Goal: Transaction & Acquisition: Purchase product/service

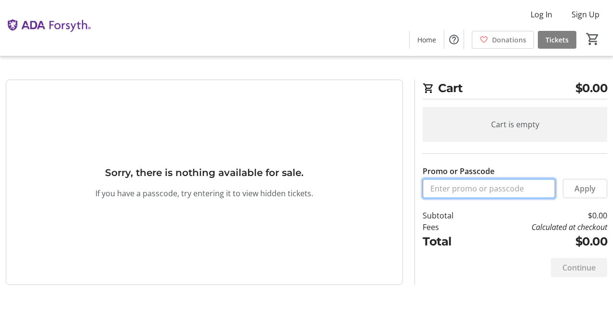
click at [464, 187] on input "Promo or Passcode" at bounding box center [489, 188] width 133 height 19
paste input "ORALHEALTH2025"
type input "ORALHEALTH2025"
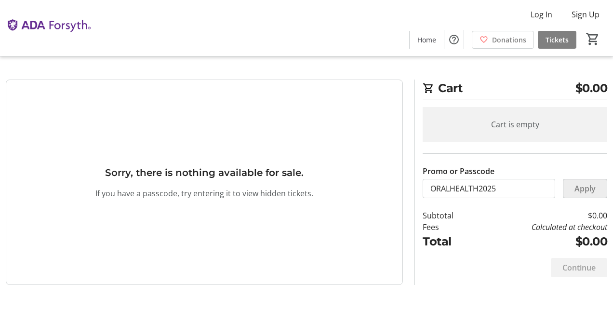
click at [592, 184] on span "Apply" at bounding box center [585, 189] width 21 height 12
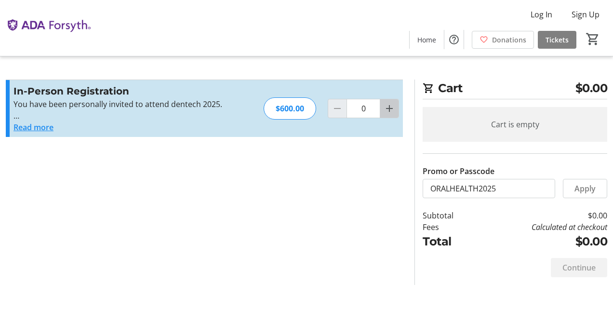
click at [394, 110] on mat-icon "Increment by one" at bounding box center [390, 109] width 12 height 12
type input "1"
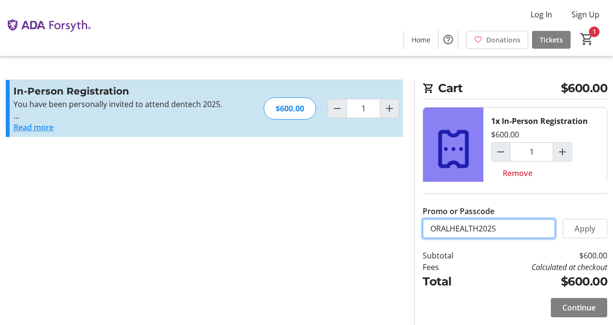
drag, startPoint x: 508, startPoint y: 230, endPoint x: 416, endPoint y: 235, distance: 92.3
click at [416, 235] on div "Cart $600.00 1x In-Person Registration $600.00 1 Remove Promo or Passcode ORALH…" at bounding box center [511, 202] width 193 height 245
paste input "VIP25-1910"
type input "VIP25-1910"
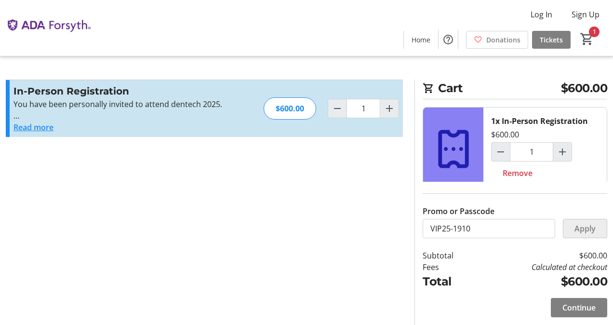
click at [581, 229] on span "Apply" at bounding box center [585, 229] width 21 height 12
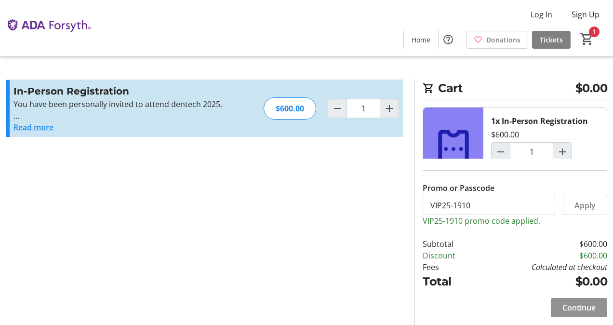
click at [572, 308] on span "Continue" at bounding box center [579, 308] width 33 height 12
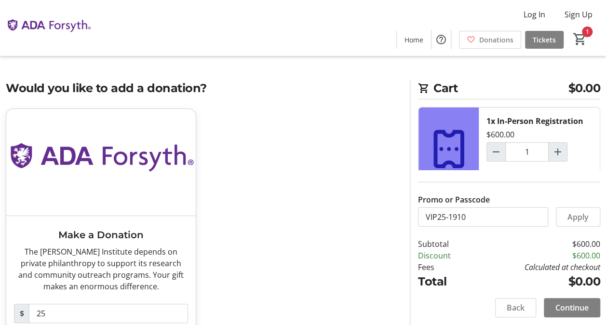
scroll to position [52, 0]
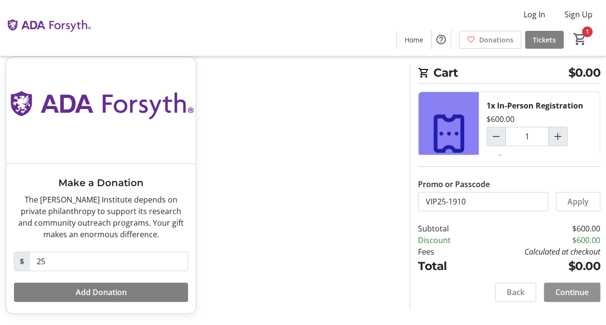
click at [564, 291] on span "Continue" at bounding box center [572, 292] width 33 height 12
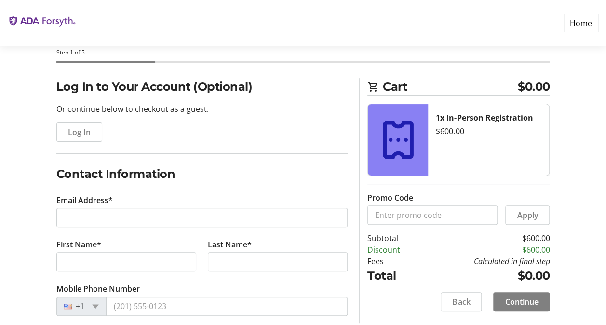
scroll to position [51, 0]
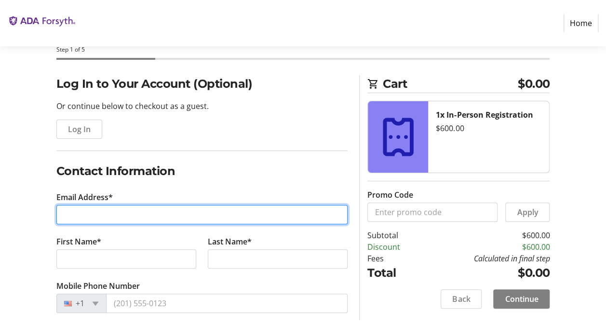
click at [200, 221] on input "Email Address*" at bounding box center [202, 214] width 292 height 19
type input "[EMAIL_ADDRESS][DOMAIN_NAME]"
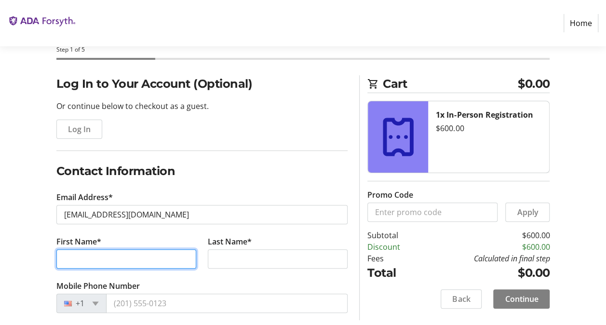
type input "MEF"
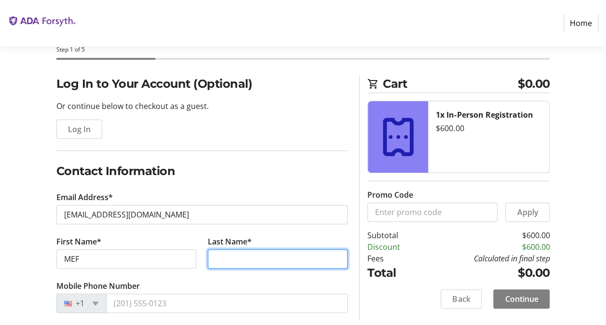
type input "[PERSON_NAME]"
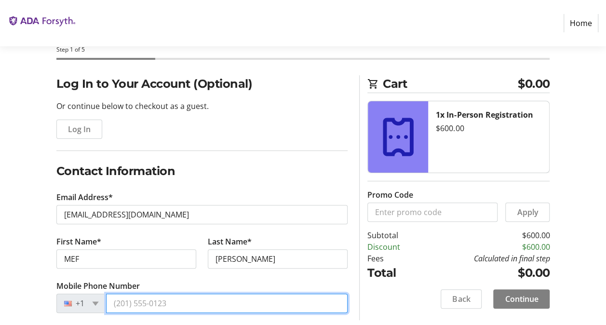
type input "[PHONE_NUMBER]"
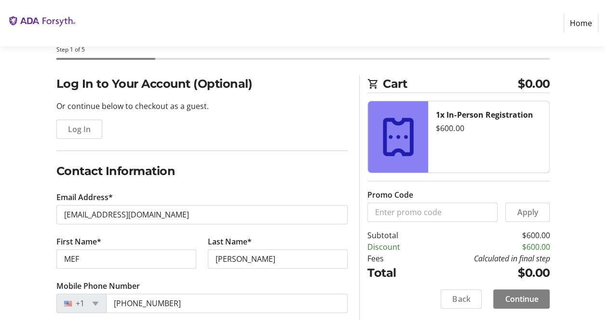
type input "Dental Innovation Alliance & RTP Angel Fund"
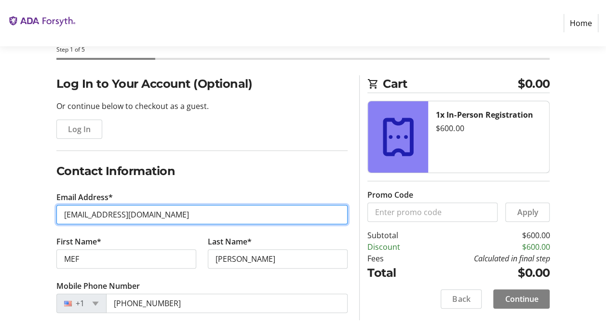
type input "[EMAIL_ADDRESS][DOMAIN_NAME]"
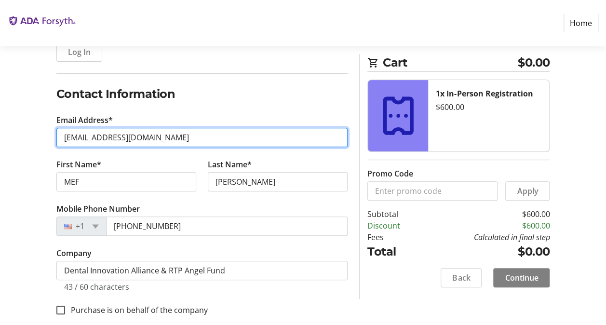
scroll to position [134, 0]
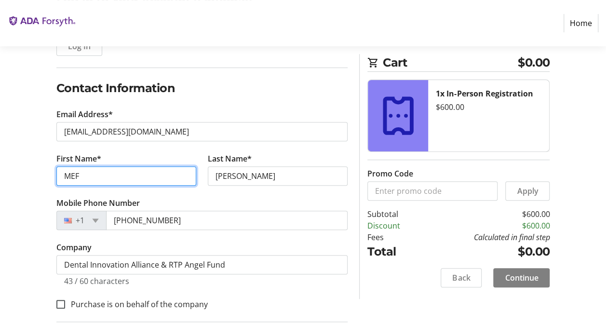
click at [130, 182] on input "MEF" at bounding box center [126, 175] width 140 height 19
type input "Mark"
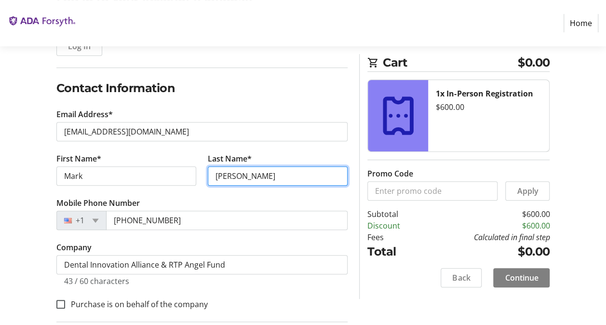
type input "[PERSON_NAME]"
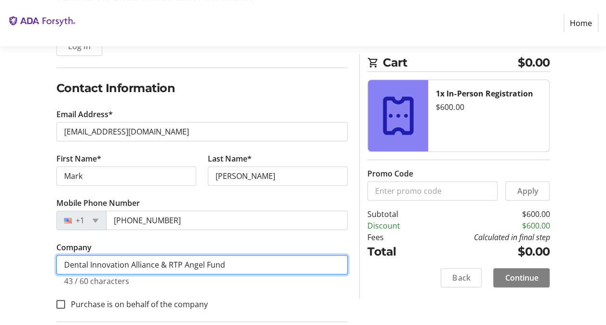
drag, startPoint x: 162, startPoint y: 265, endPoint x: 236, endPoint y: 267, distance: 73.8
click at [236, 267] on input "Dental Innovation Alliance & RTP Angel Fund" at bounding box center [202, 264] width 292 height 19
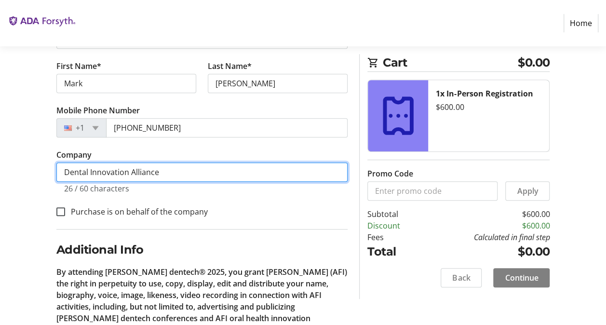
scroll to position [228, 0]
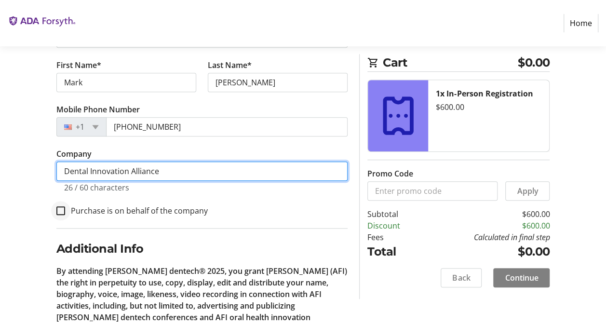
type input "Dental Innovation Alliance"
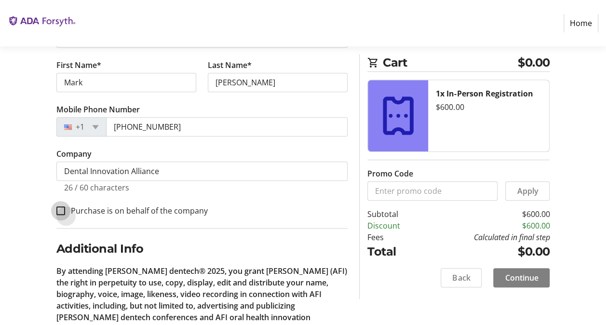
click at [60, 210] on input "Purchase is on behalf of the company" at bounding box center [60, 210] width 9 height 9
checkbox input "true"
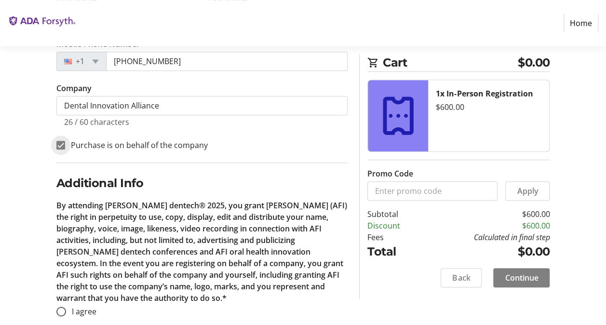
scroll to position [307, 0]
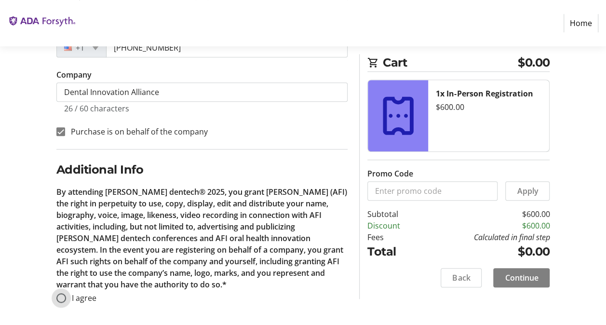
click at [65, 295] on input "I agree" at bounding box center [61, 298] width 10 height 10
radio input "true"
click at [520, 281] on span "Continue" at bounding box center [521, 278] width 33 height 12
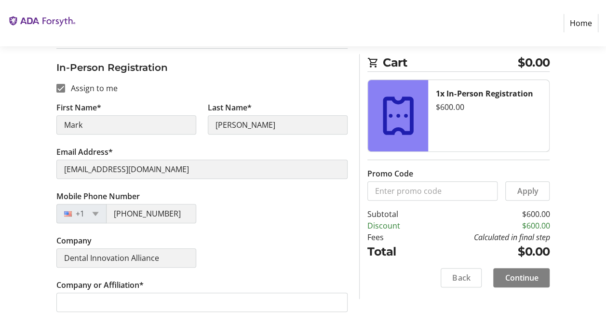
scroll to position [130, 0]
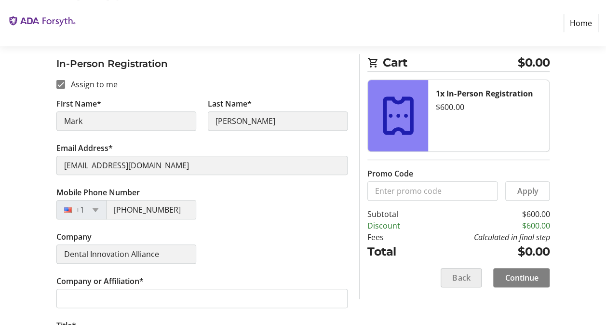
click at [473, 283] on span at bounding box center [461, 277] width 40 height 23
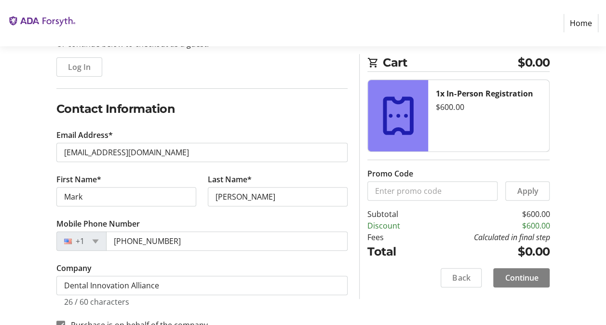
scroll to position [114, 0]
click at [458, 284] on span at bounding box center [461, 277] width 40 height 23
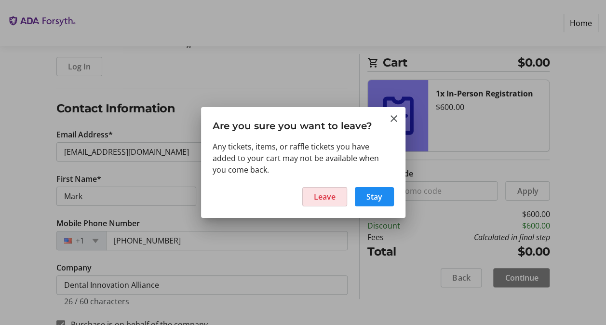
click at [333, 196] on span "Leave" at bounding box center [325, 197] width 22 height 12
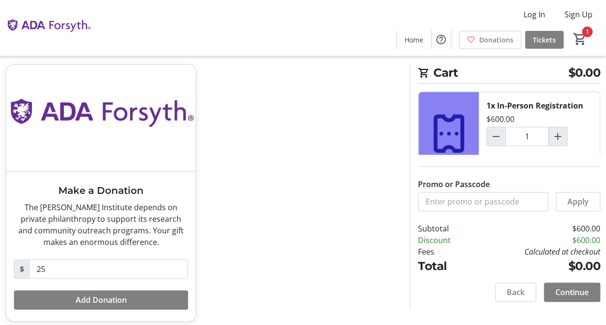
scroll to position [52, 0]
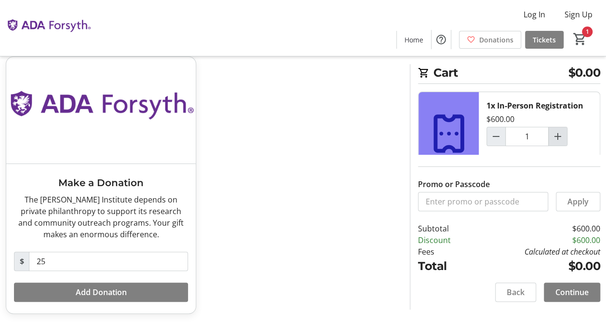
click at [564, 133] on span "Increment by one" at bounding box center [558, 136] width 18 height 18
type input "2"
click at [565, 298] on span "Continue" at bounding box center [572, 292] width 33 height 12
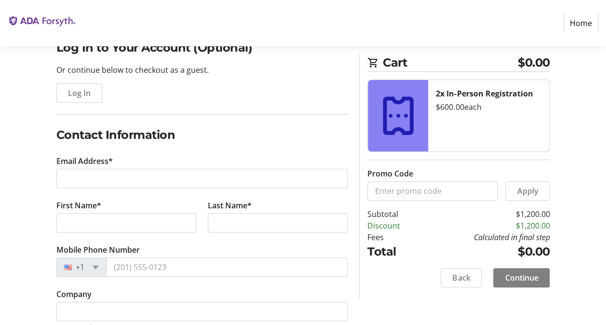
scroll to position [90, 0]
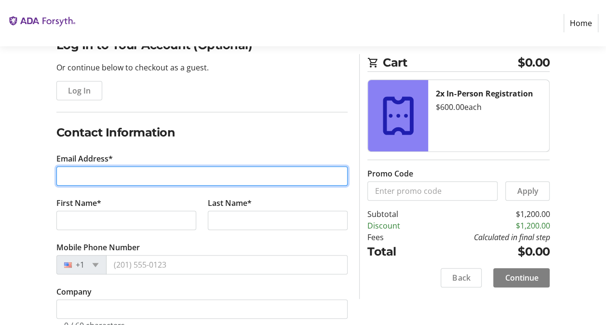
click at [156, 183] on input "Email Address*" at bounding box center [202, 175] width 292 height 19
type input "[EMAIL_ADDRESS][DOMAIN_NAME]"
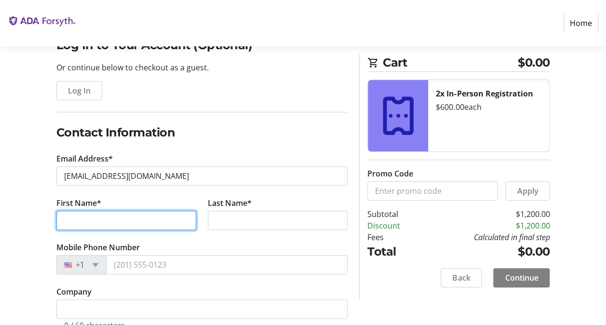
type input "MEF"
type input "[PERSON_NAME]"
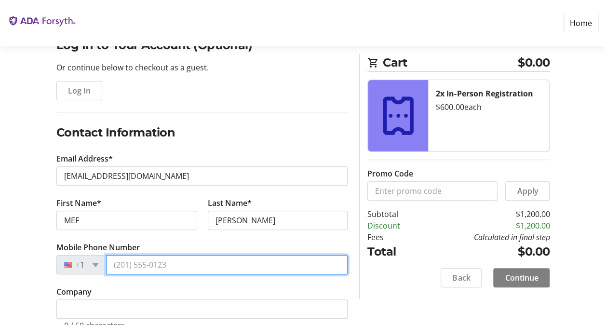
type input "[PHONE_NUMBER]"
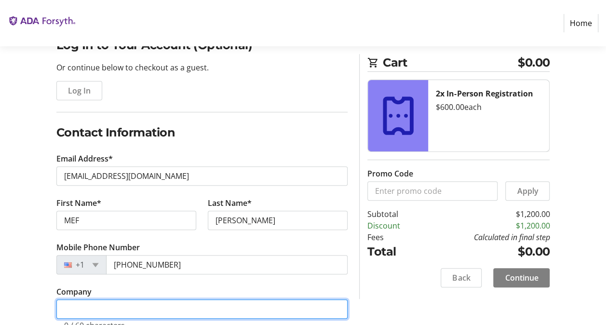
type input "Dental Innovation Alliance & RTP Angel Fund"
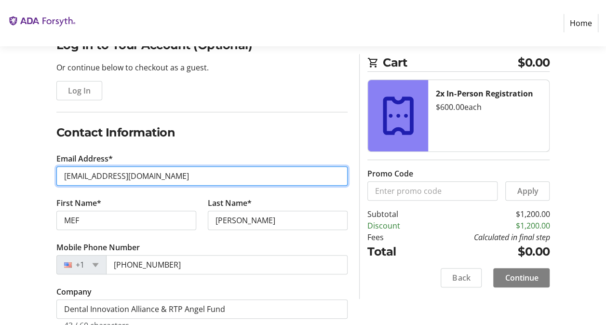
type input "[EMAIL_ADDRESS][DOMAIN_NAME]"
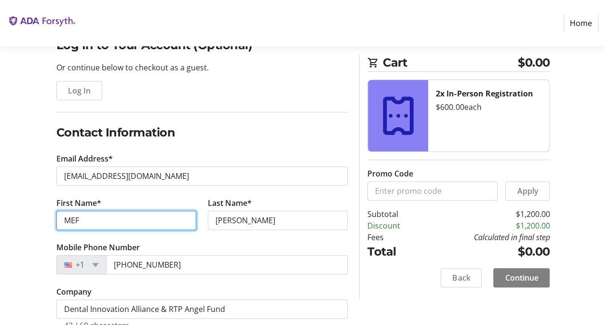
drag, startPoint x: 116, startPoint y: 227, endPoint x: 14, endPoint y: 229, distance: 102.3
click at [14, 229] on div "Log In to Your Account (Optional) Or continue below to checkout as a guest. Log…" at bounding box center [303, 290] width 606 height 507
type input "Mark"
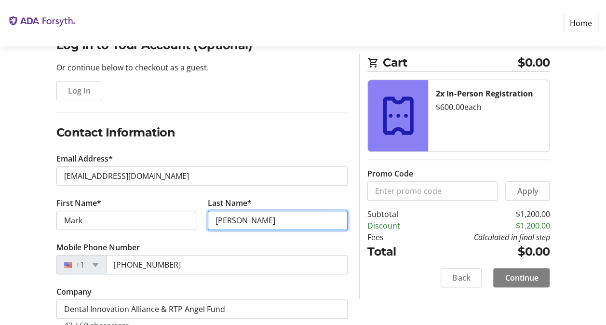
type input "[PERSON_NAME]"
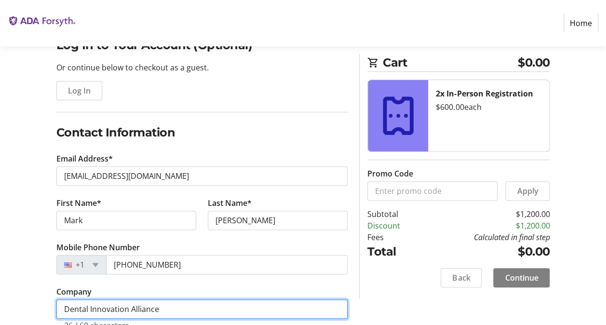
type input "Dental Innovation Alliance"
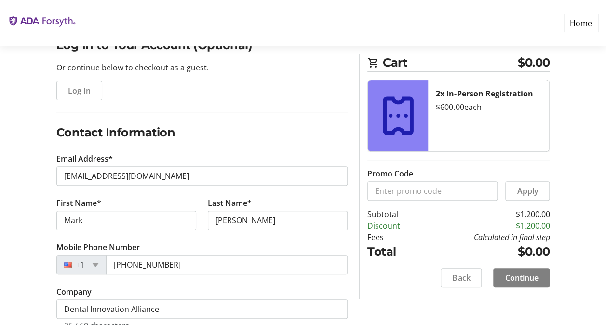
click at [23, 244] on div "Log In to Your Account (Optional) Or continue below to checkout as a guest. Log…" at bounding box center [303, 290] width 606 height 507
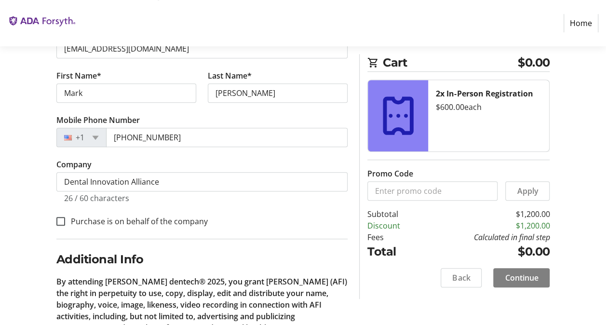
scroll to position [225, 0]
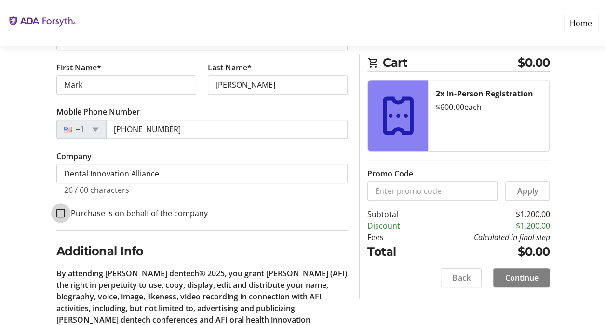
click at [60, 213] on input "Purchase is on behalf of the company" at bounding box center [60, 213] width 9 height 9
checkbox input "true"
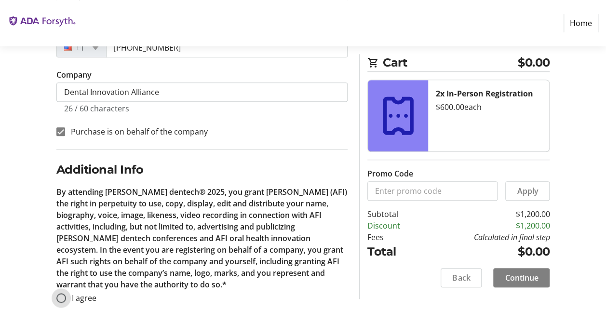
click at [60, 299] on input "I agree" at bounding box center [61, 298] width 10 height 10
radio input "true"
click at [528, 276] on span "Continue" at bounding box center [521, 278] width 33 height 12
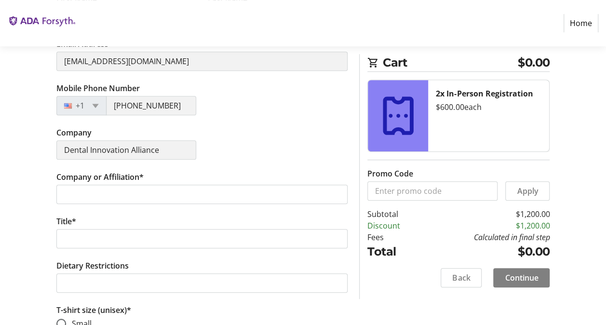
scroll to position [235, 0]
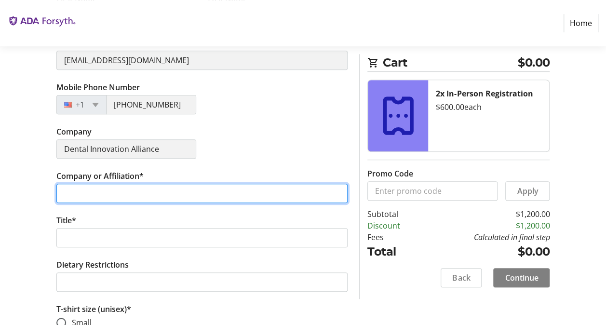
click at [109, 196] on input "Company or Affiliation*" at bounding box center [202, 193] width 292 height 19
type input "Dental Innovation Alliance"
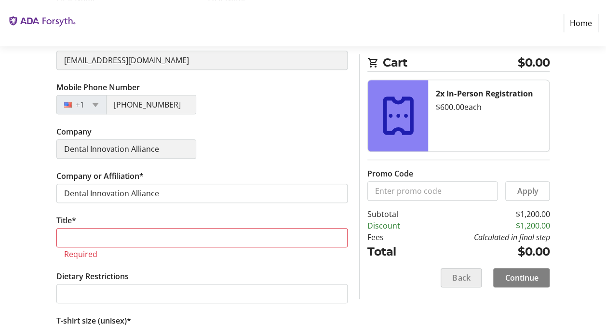
click at [458, 272] on span "Back" at bounding box center [461, 278] width 18 height 12
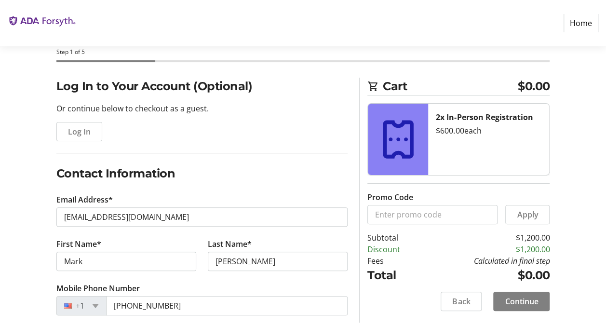
scroll to position [51, 0]
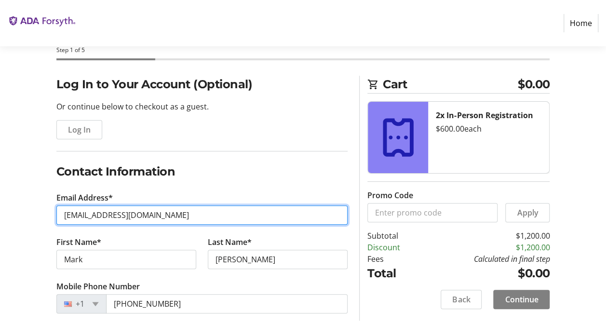
drag, startPoint x: 170, startPoint y: 216, endPoint x: 0, endPoint y: 201, distance: 170.4
click at [0, 201] on html "Home Purchase Step 1 of 5 Cart $0.00 2x In-Person Registration $600.00 each Pro…" at bounding box center [303, 266] width 606 height 634
type input "[EMAIL_ADDRESS][DOMAIN_NAME]"
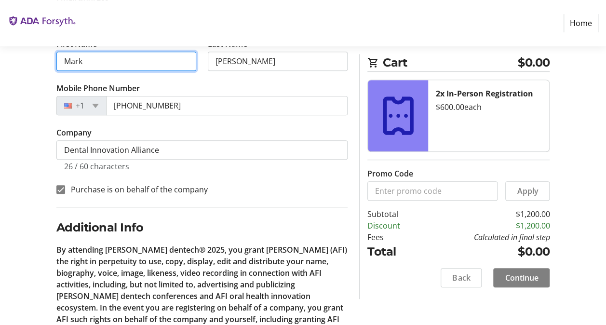
scroll to position [249, 0]
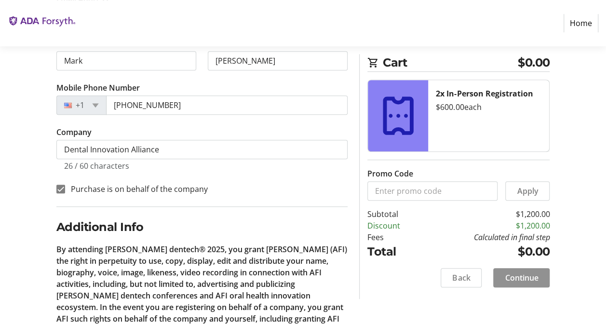
click at [521, 274] on span "Continue" at bounding box center [521, 278] width 33 height 12
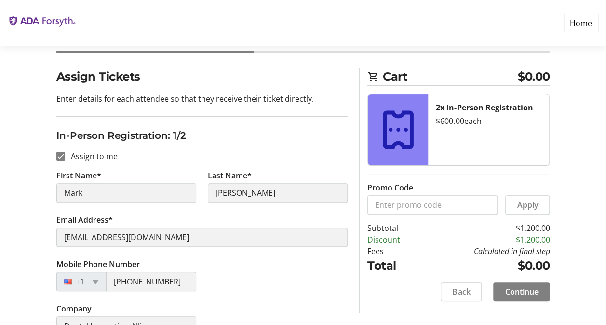
scroll to position [59, 0]
click at [458, 290] on span "Back" at bounding box center [461, 292] width 18 height 12
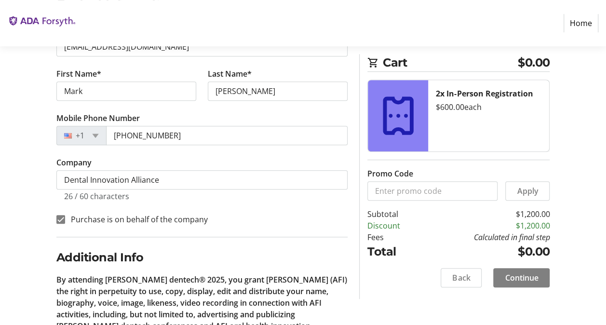
scroll to position [219, 0]
click at [519, 277] on span "Continue" at bounding box center [521, 278] width 33 height 12
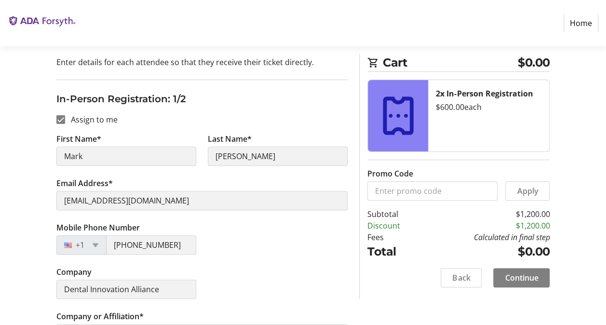
scroll to position [96, 0]
click at [61, 116] on input "Assign to me" at bounding box center [60, 118] width 9 height 9
checkbox input "false"
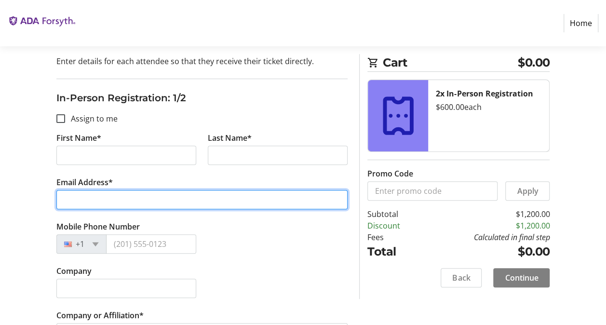
click at [149, 199] on input "Email Address*" at bounding box center [202, 199] width 292 height 19
type input "[EMAIL_ADDRESS][DOMAIN_NAME]"
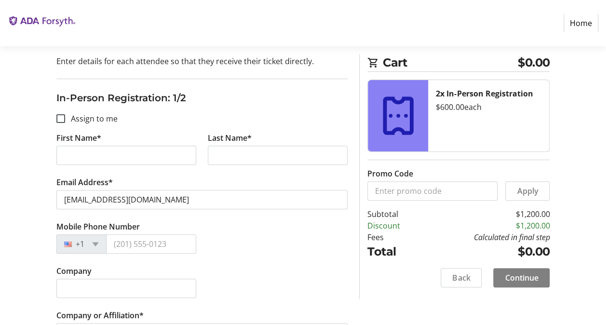
type input "Mark"
type input "[PERSON_NAME]"
type input "[EMAIL_ADDRESS][DOMAIN_NAME]"
type input "[PHONE_NUMBER]"
type input "Dental Innovation Alliance"
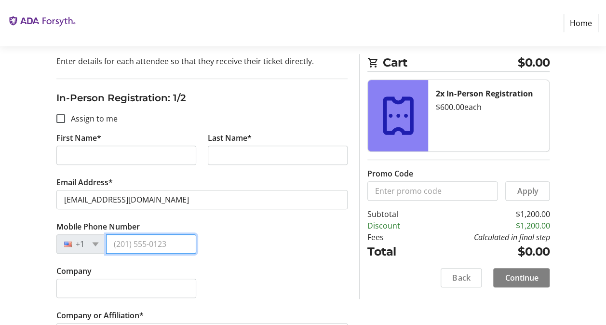
click at [182, 244] on input "Mobile Phone Number" at bounding box center [151, 243] width 90 height 19
type input "[PHONE_NUMBER]"
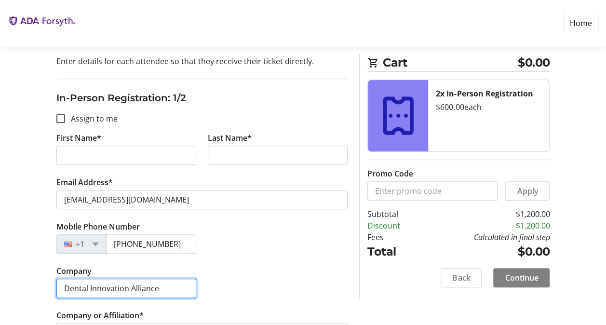
type input "Dental Innovation Alliance"
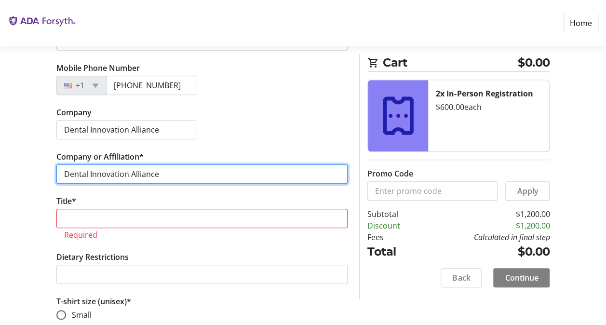
scroll to position [265, 0]
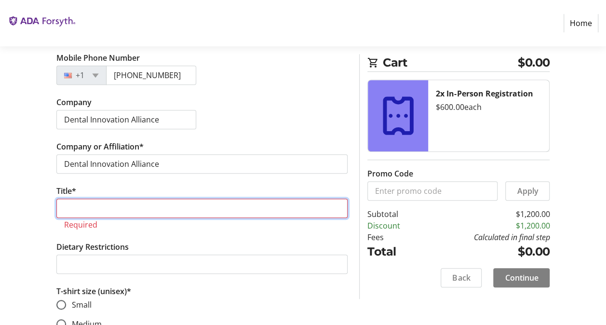
click at [152, 210] on input "Title*" at bounding box center [202, 208] width 292 height 19
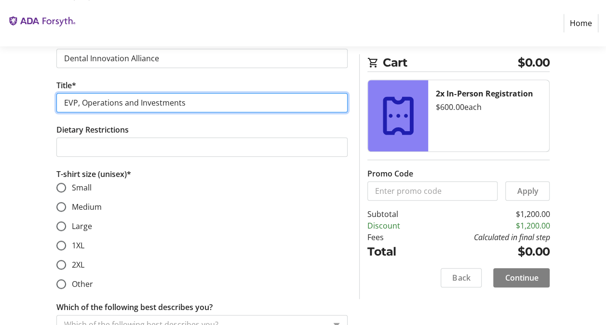
scroll to position [371, 0]
type input "EVP, Operations and Investments"
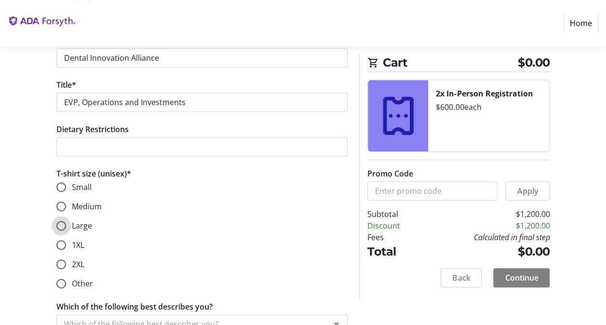
click at [61, 225] on input "Large" at bounding box center [61, 226] width 10 height 10
radio input "true"
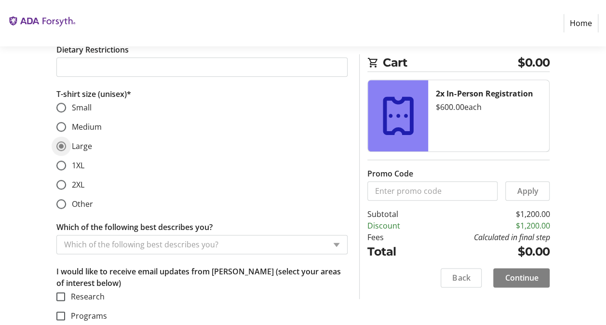
scroll to position [451, 0]
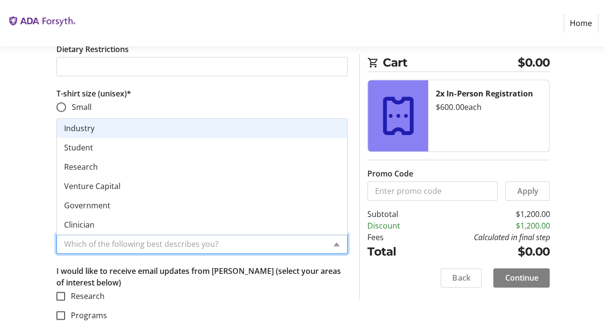
click at [213, 245] on input "Which of the following best describes you?" at bounding box center [195, 244] width 262 height 12
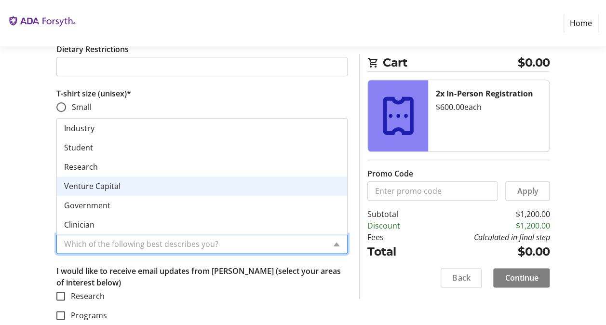
click at [141, 186] on div "Venture Capital" at bounding box center [202, 186] width 291 height 19
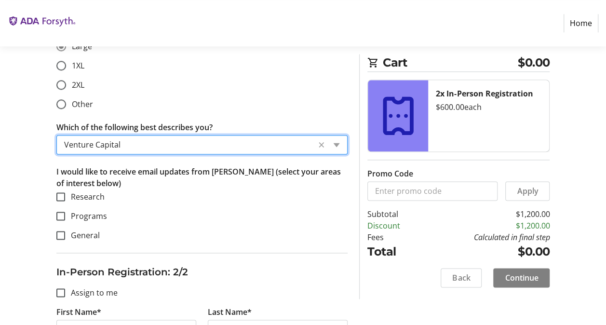
scroll to position [551, 0]
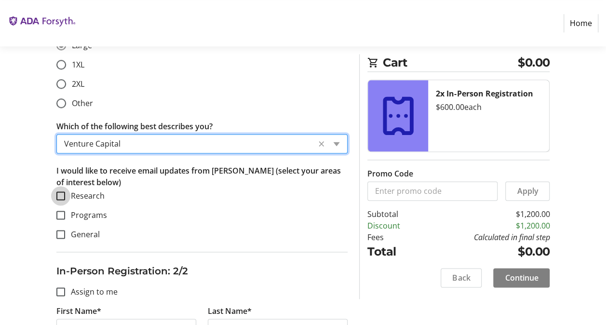
click at [61, 193] on input "Research" at bounding box center [60, 195] width 9 height 9
checkbox input "true"
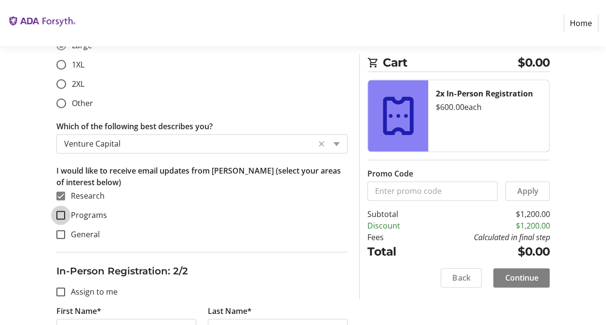
click at [65, 212] on input "Programs" at bounding box center [60, 215] width 9 height 9
checkbox input "true"
click at [61, 239] on div at bounding box center [60, 234] width 23 height 23
checkbox input "true"
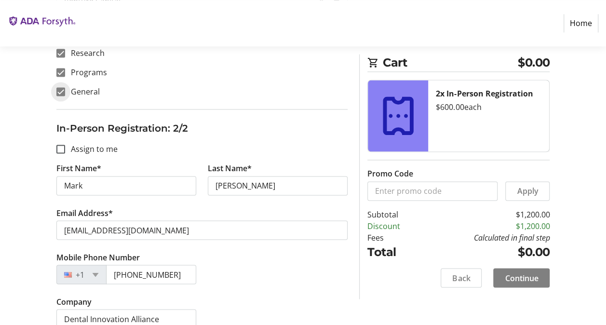
scroll to position [695, 0]
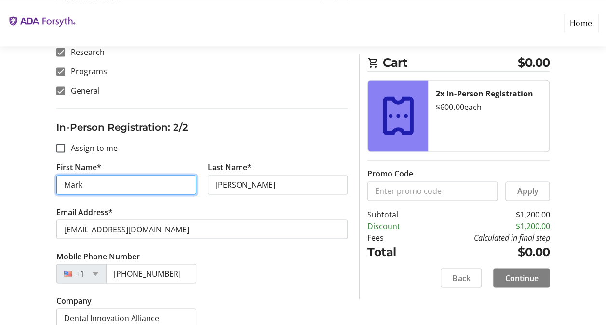
drag, startPoint x: 94, startPoint y: 182, endPoint x: 12, endPoint y: 193, distance: 82.2
click at [12, 193] on div "Assign Tickets Enter details for each attendee so that they receive their ticke…" at bounding box center [303, 95] width 606 height 1328
type input "[PERSON_NAME]"
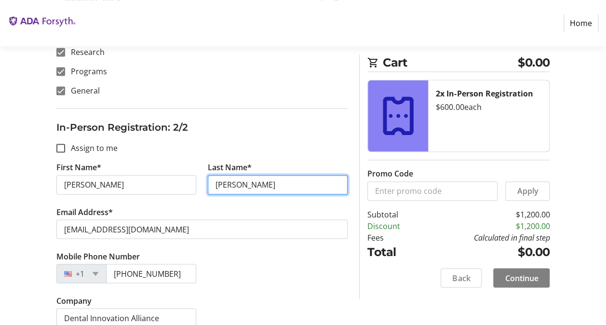
type input "[PERSON_NAME]"
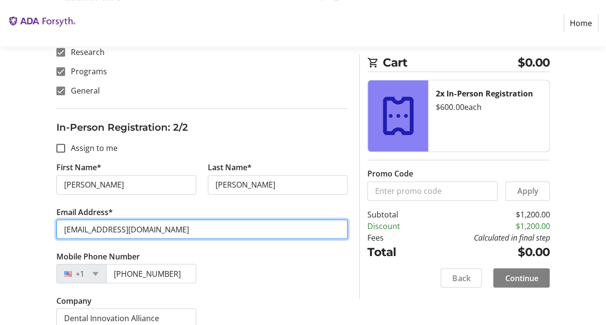
type input "[EMAIL_ADDRESS][DOMAIN_NAME]"
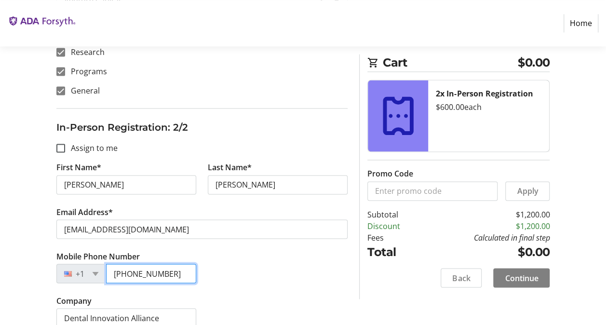
drag, startPoint x: 126, startPoint y: 268, endPoint x: 237, endPoint y: 266, distance: 111.4
click at [237, 266] on div "Mobile Phone Number [PHONE_NUMBER]" at bounding box center [202, 272] width 303 height 44
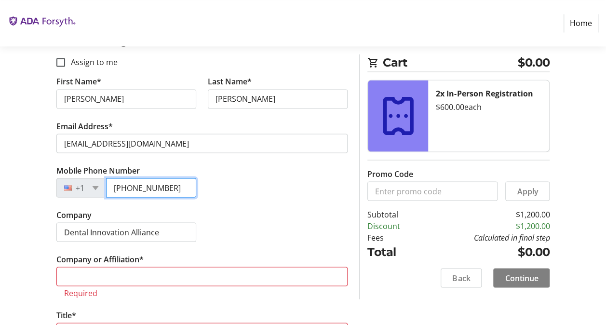
scroll to position [782, 0]
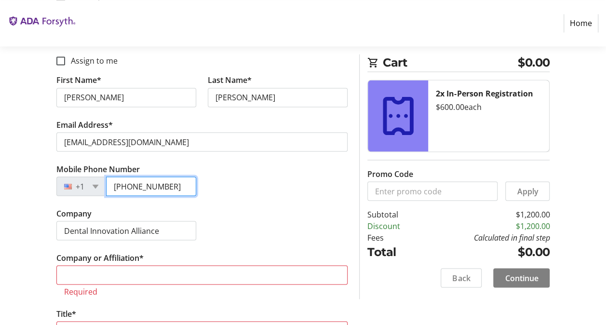
type input "[PHONE_NUMBER]"
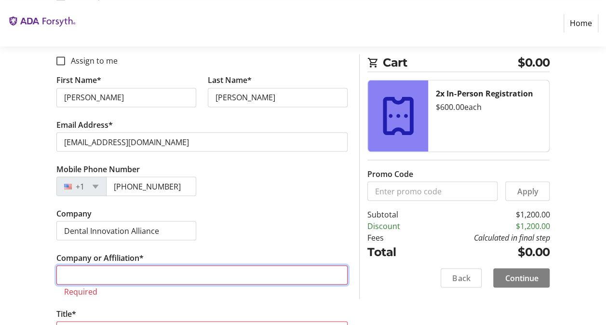
click at [237, 266] on input "Company or Affiliation*" at bounding box center [202, 274] width 292 height 19
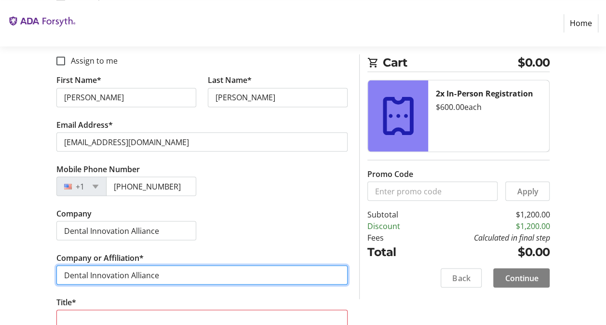
type input "Dental Innovation Alliance"
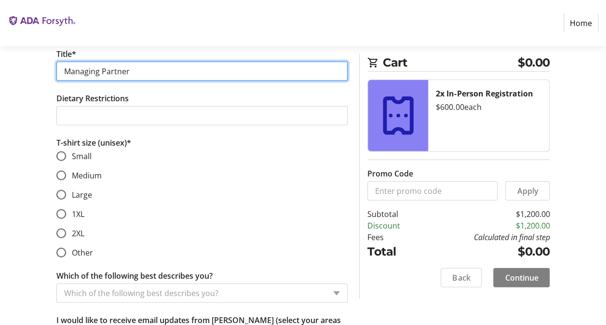
scroll to position [1037, 0]
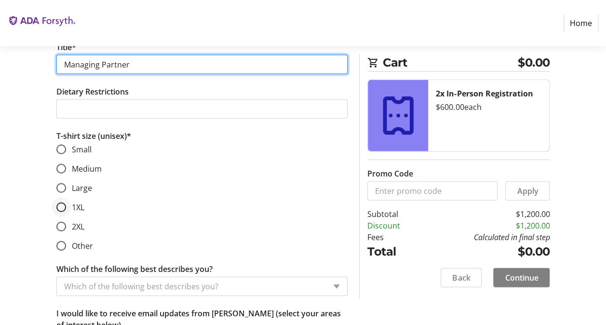
type input "Managing Partner"
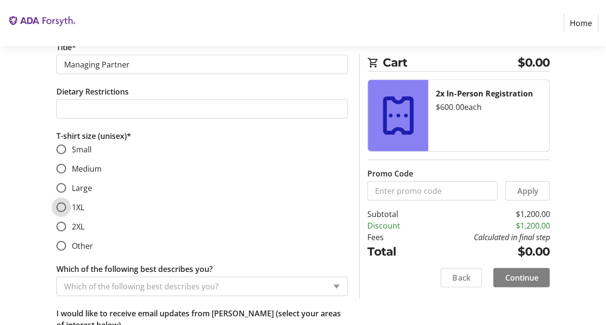
click at [60, 203] on input "1XL" at bounding box center [61, 208] width 10 height 10
radio input "true"
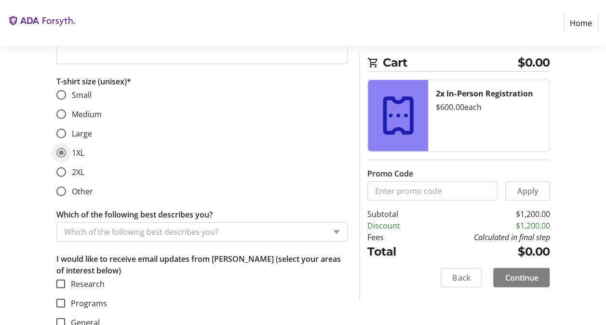
scroll to position [1092, 0]
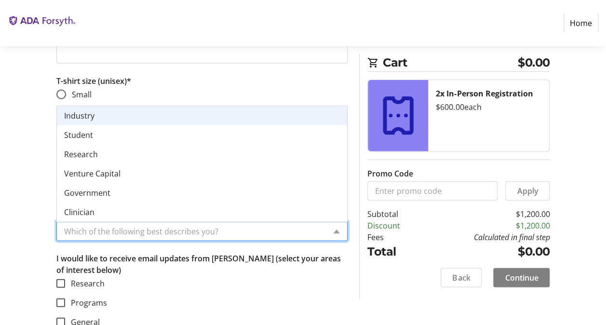
click at [227, 230] on input "Which of the following best describes you?" at bounding box center [195, 232] width 262 height 12
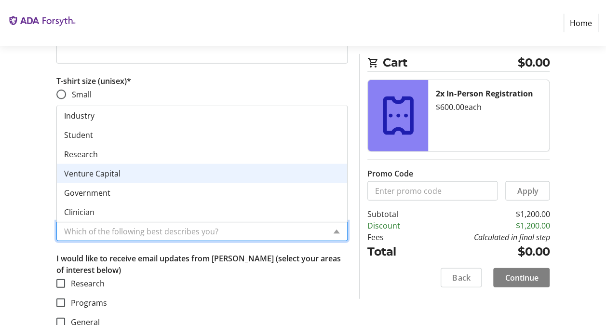
click at [125, 171] on div "Venture Capital" at bounding box center [202, 173] width 291 height 19
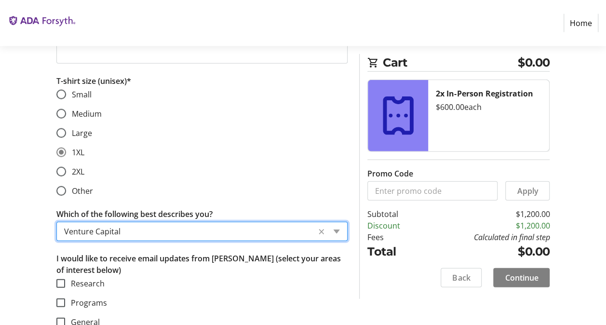
scroll to position [1102, 0]
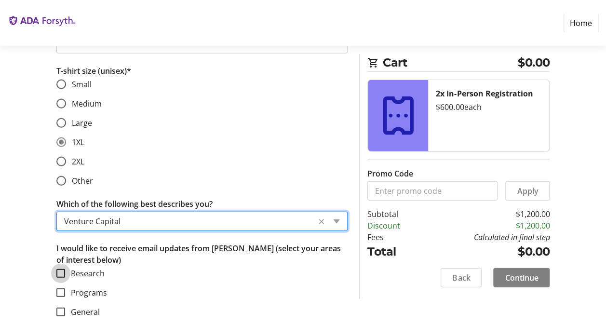
click at [63, 269] on input "Research" at bounding box center [60, 273] width 9 height 9
checkbox input "true"
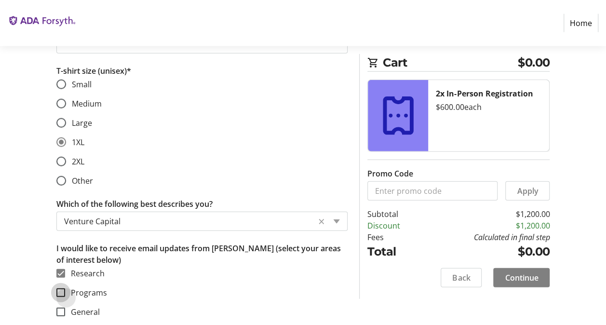
click at [59, 290] on input "Programs" at bounding box center [60, 292] width 9 height 9
checkbox input "true"
click at [61, 310] on input "General" at bounding box center [60, 312] width 9 height 9
checkbox input "true"
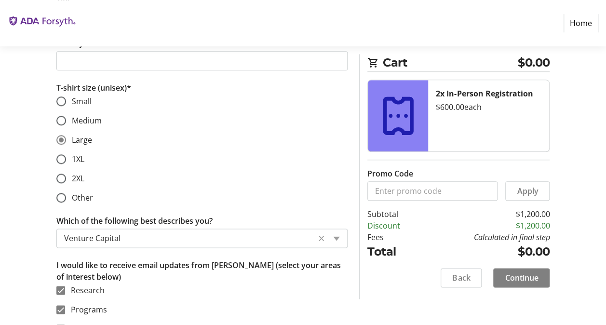
scroll to position [456, 0]
click at [62, 159] on input "1XL" at bounding box center [61, 160] width 10 height 10
radio input "true"
click at [61, 136] on input "Large" at bounding box center [61, 141] width 10 height 10
radio input "true"
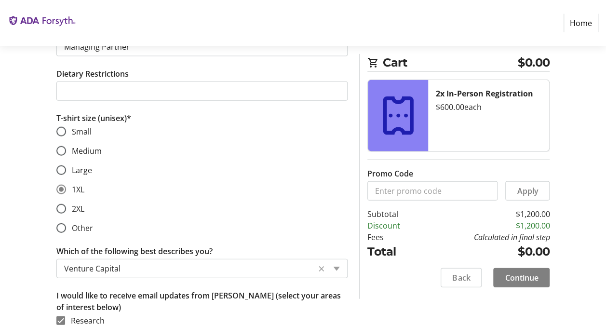
scroll to position [1102, 0]
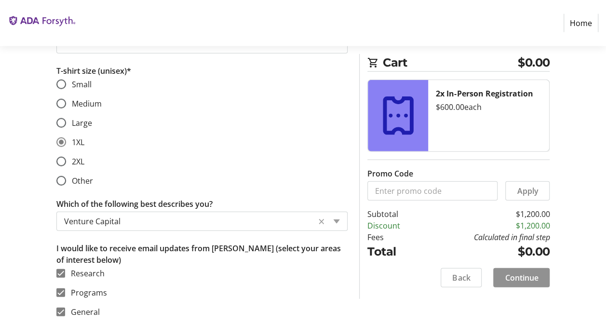
click at [518, 282] on span "Continue" at bounding box center [521, 278] width 33 height 12
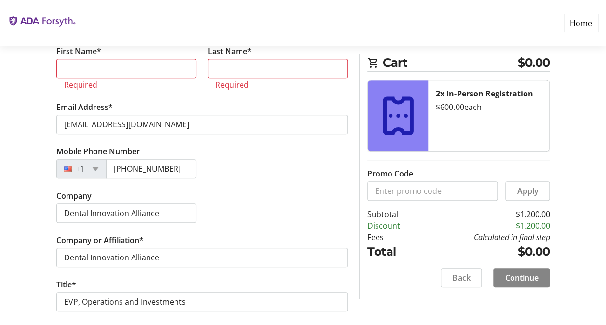
scroll to position [166, 0]
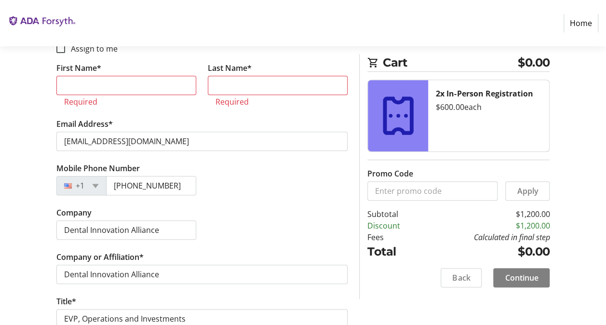
click at [143, 118] on tr-form-field "Email Address* [EMAIL_ADDRESS][DOMAIN_NAME]" at bounding box center [202, 140] width 292 height 44
click at [108, 82] on input "First Name*" at bounding box center [126, 85] width 140 height 19
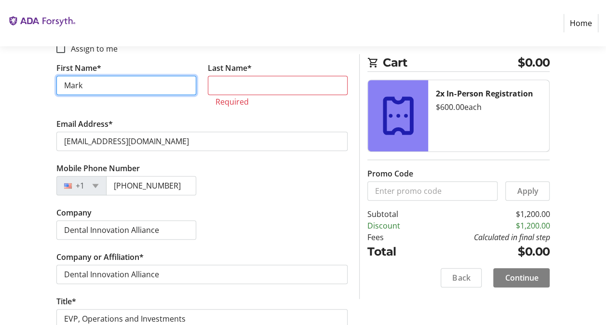
type input "Mark"
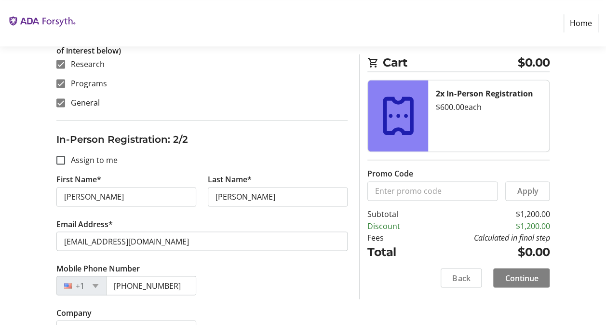
scroll to position [683, 0]
type input "[PERSON_NAME]"
click at [521, 278] on span "Continue" at bounding box center [521, 278] width 33 height 12
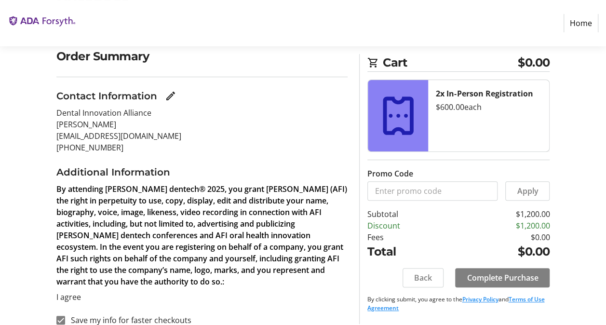
scroll to position [91, 0]
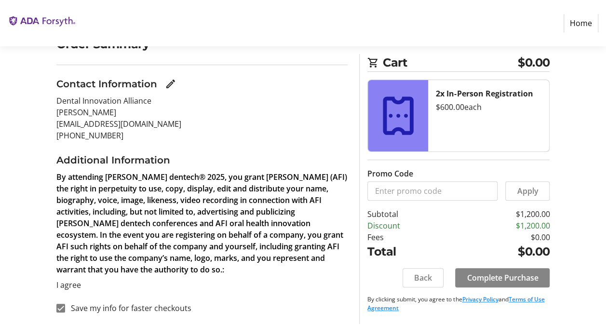
click at [483, 273] on span "Complete Purchase" at bounding box center [502, 278] width 71 height 12
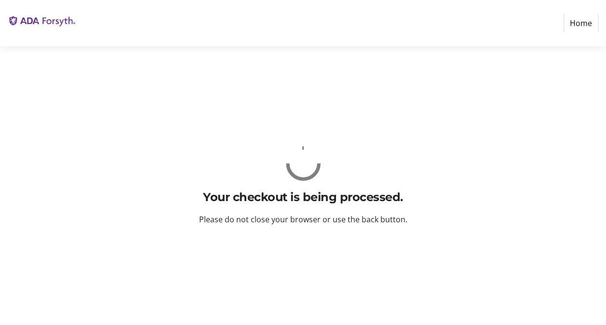
scroll to position [0, 0]
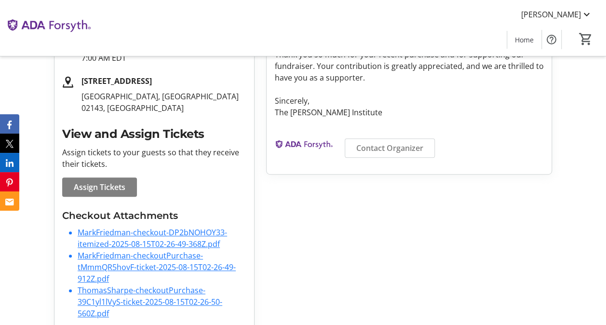
scroll to position [216, 0]
